Goal: Information Seeking & Learning: Learn about a topic

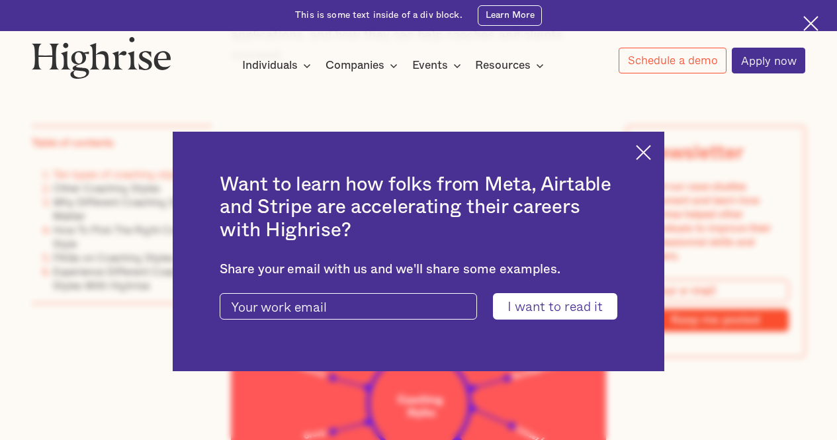
scroll to position [1079, 0]
click at [651, 154] on img at bounding box center [643, 152] width 15 height 15
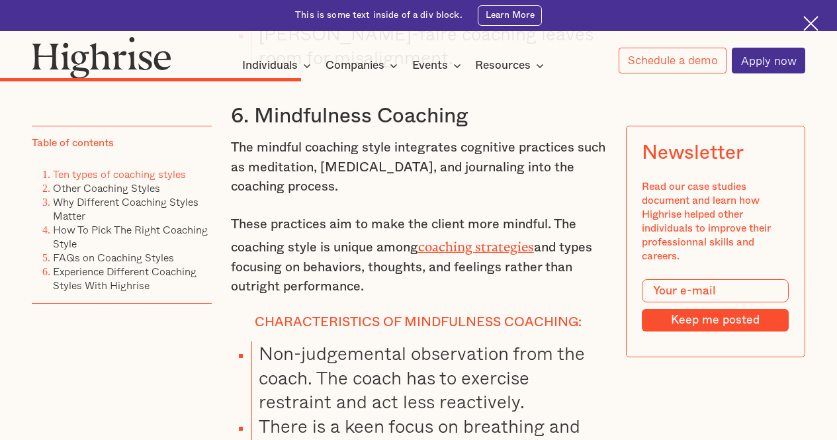
scroll to position [6854, 0]
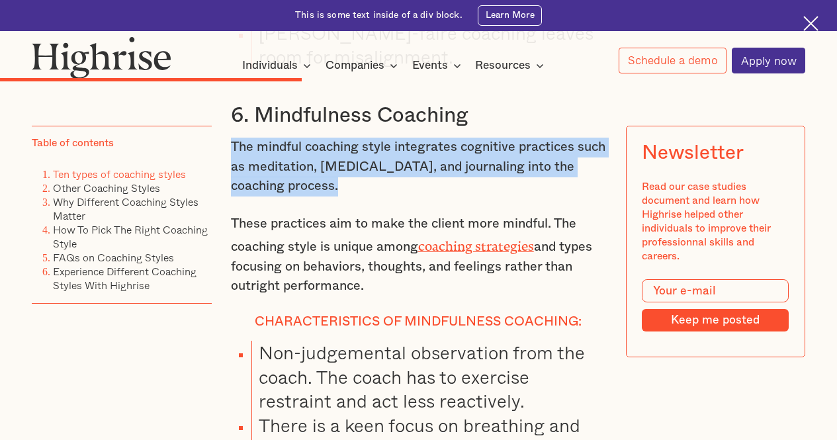
drag, startPoint x: 232, startPoint y: 221, endPoint x: 339, endPoint y: 254, distance: 112.8
click at [339, 197] on p "The mindful coaching style integrates cognitive practices such as meditation, […" at bounding box center [419, 167] width 376 height 59
copy p "The mindful coaching style integrates cognitive practices such as meditation, […"
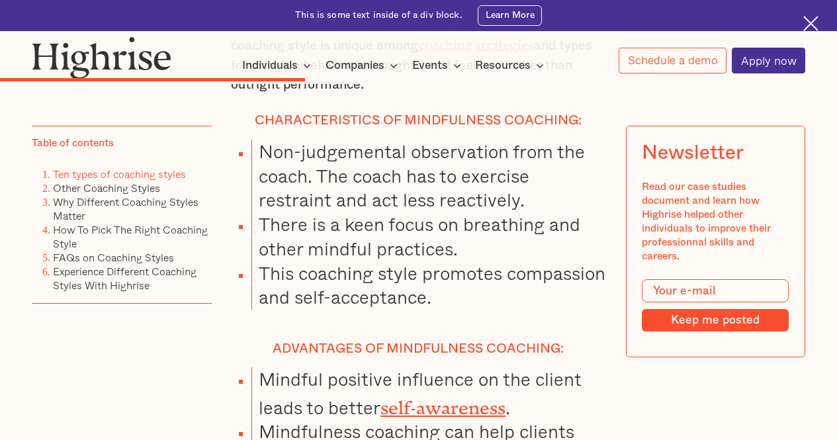
scroll to position [7062, 0]
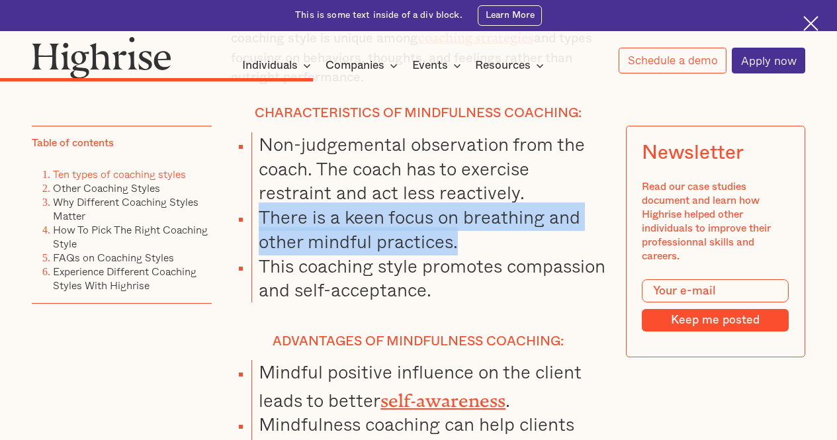
drag, startPoint x: 259, startPoint y: 291, endPoint x: 461, endPoint y: 312, distance: 202.8
click at [461, 254] on li "There is a keen focus on breathing and other mindful practices." at bounding box center [428, 229] width 355 height 49
copy li "There is a keen focus on breathing and other mindful practices."
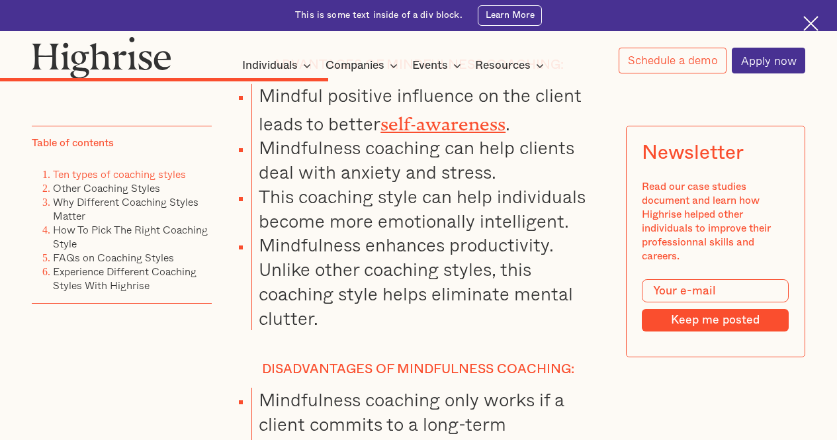
scroll to position [7339, 0]
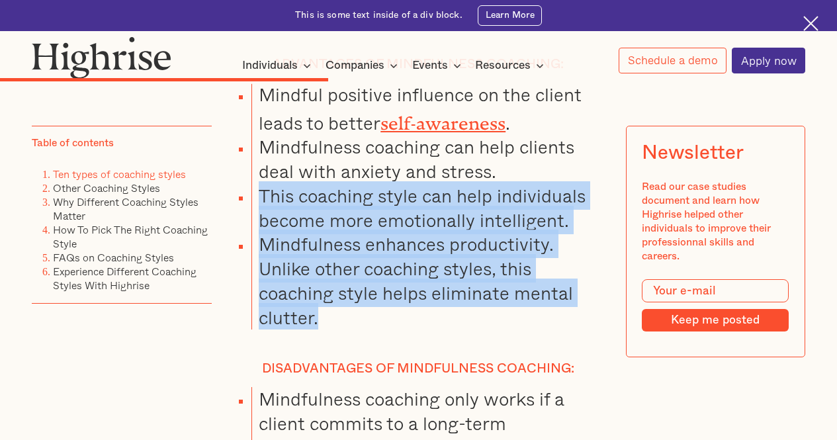
drag, startPoint x: 260, startPoint y: 270, endPoint x: 332, endPoint y: 388, distance: 138.7
click at [332, 330] on ul "Mindful positive influence on the client leads to better self-awareness . Mindf…" at bounding box center [410, 206] width 391 height 247
copy ul "This coaching style can help individuals become more emotionally intelligent. M…"
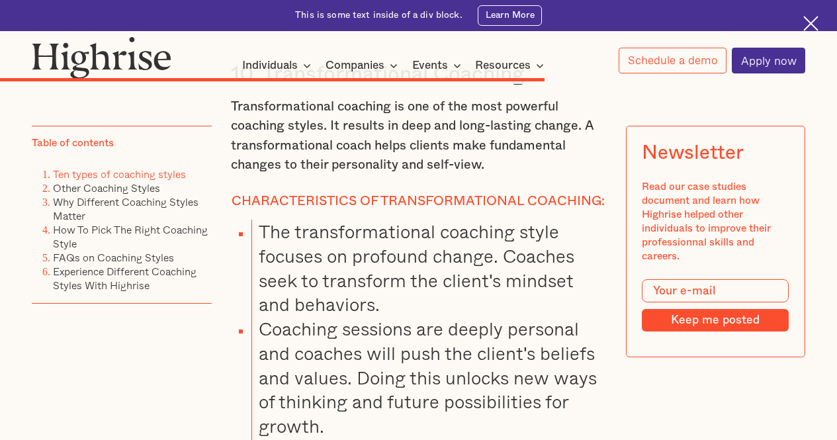
scroll to position [11362, 0]
click at [328, 177] on p "Transformational coaching is one of the most powerful coaching styles. It resul…" at bounding box center [419, 138] width 376 height 78
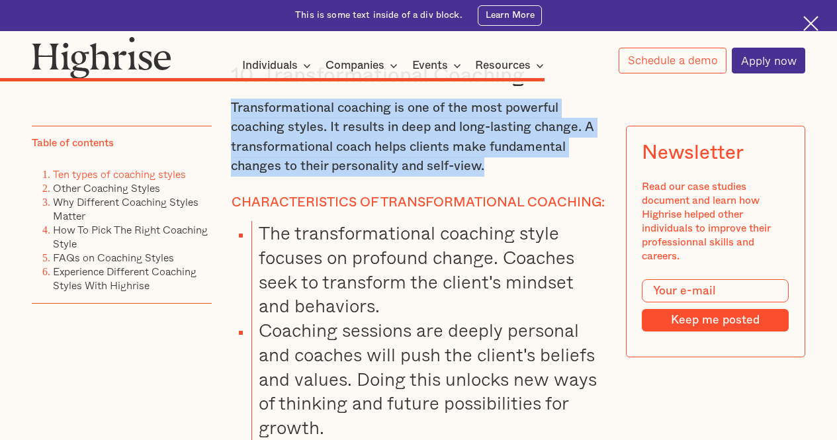
drag, startPoint x: 230, startPoint y: 163, endPoint x: 491, endPoint y: 224, distance: 267.9
click at [491, 177] on p "Transformational coaching is one of the most powerful coaching styles. It resul…" at bounding box center [419, 138] width 376 height 78
copy p "Transformational coaching is one of the most powerful coaching styles. It resul…"
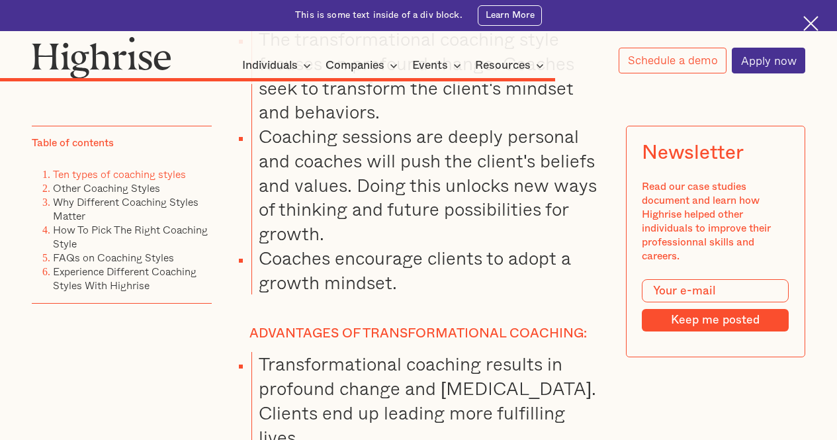
scroll to position [11557, 0]
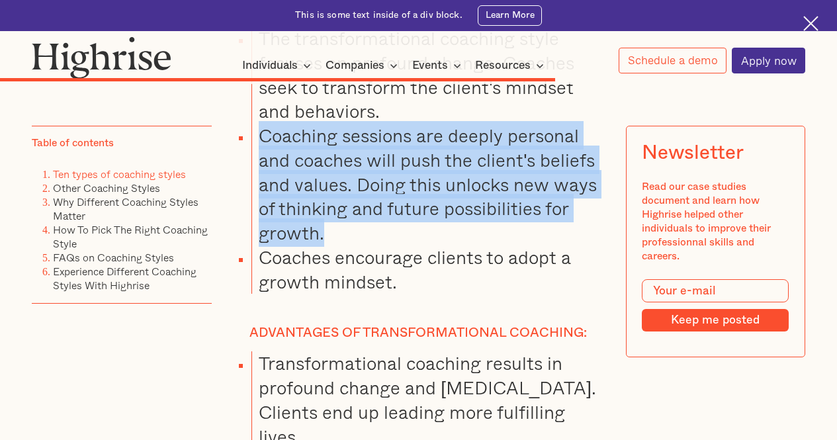
drag, startPoint x: 255, startPoint y: 192, endPoint x: 348, endPoint y: 299, distance: 141.7
click at [348, 245] on li "Coaching sessions are deeply personal and coaches will push the client's belief…" at bounding box center [428, 185] width 355 height 122
copy li "Coaching sessions are deeply personal and coaches will push the client's belief…"
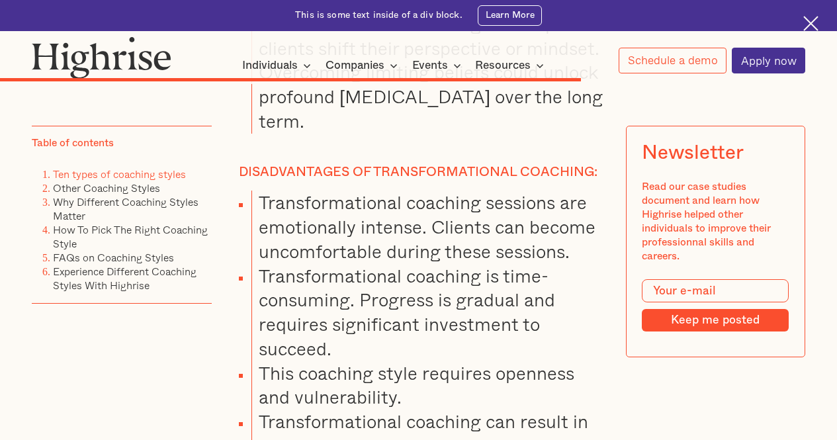
scroll to position [12043, 0]
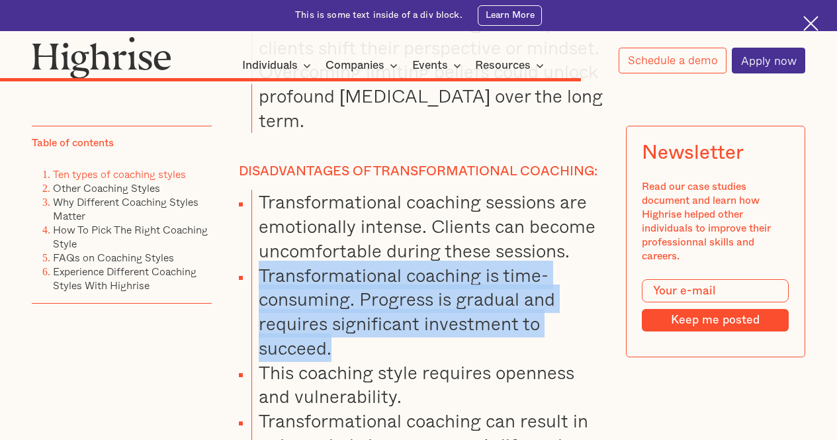
drag, startPoint x: 259, startPoint y: 347, endPoint x: 347, endPoint y: 416, distance: 110.8
click at [347, 361] on li "Transformational coaching is time-consuming. Progress is gradual and requires s…" at bounding box center [428, 311] width 355 height 97
copy li "Transformational coaching is time-consuming. Progress is gradual and requires s…"
